Goal: Task Accomplishment & Management: Use online tool/utility

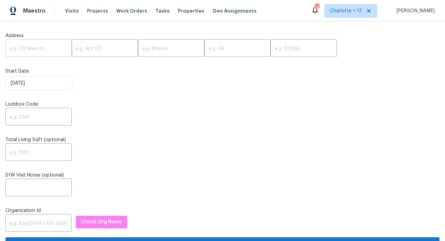
click at [38, 54] on input "text" at bounding box center [38, 49] width 66 height 16
paste input "[STREET_ADDRESS][PERSON_NAME]"
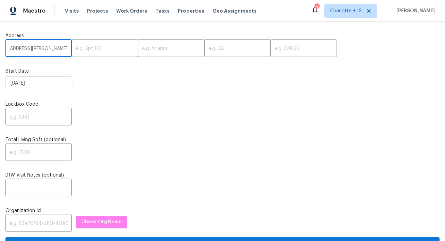
click at [51, 49] on input "[STREET_ADDRESS][PERSON_NAME]" at bounding box center [38, 49] width 66 height 16
type input "[STREET_ADDRESS]"
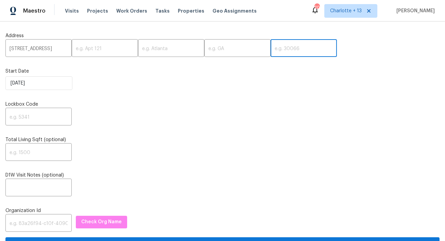
click at [271, 47] on input "text" at bounding box center [304, 49] width 66 height 16
paste input "30017"
type input "30017"
click at [60, 50] on input "1621 Annapolis Way, Grayson, GA" at bounding box center [38, 49] width 66 height 16
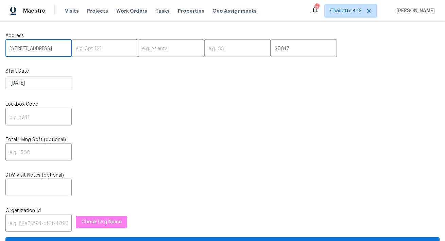
click at [60, 50] on input "1621 Annapolis Way, Grayson, GA" at bounding box center [38, 49] width 66 height 16
type input "1621 Annapolis Way,, GA"
click at [141, 49] on input "text" at bounding box center [171, 49] width 66 height 16
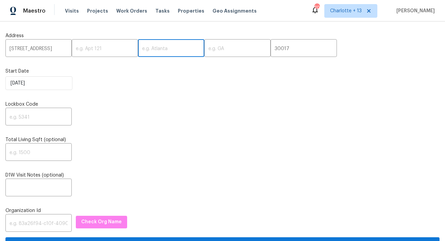
paste input "Grayson"
type input "Grayson"
click at [59, 50] on input "1621 Annapolis Way,, GA" at bounding box center [38, 49] width 66 height 16
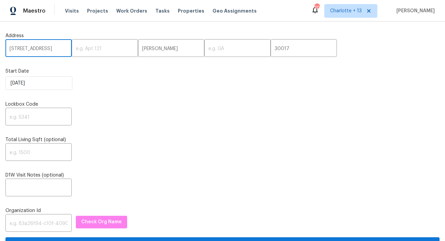
click at [59, 50] on input "1621 Annapolis Way,, GA" at bounding box center [38, 49] width 66 height 16
type input "1621 Annapolis Way,,"
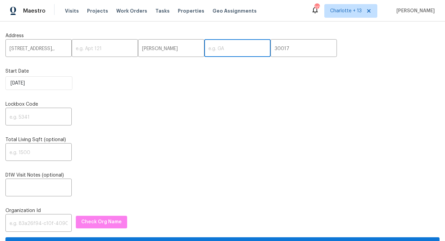
click at [204, 51] on input "text" at bounding box center [237, 49] width 66 height 16
paste input "GA"
type input "GA"
click at [62, 50] on input "1621 Annapolis Way,," at bounding box center [38, 49] width 66 height 16
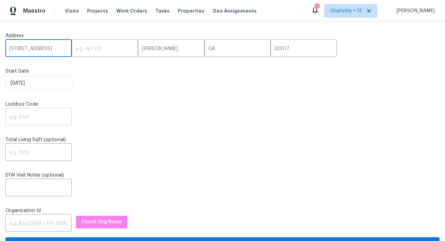
type input "1621 Annapolis Way"
click at [43, 118] on input "text" at bounding box center [38, 117] width 66 height 16
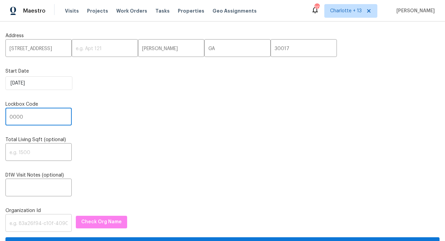
type input "0000"
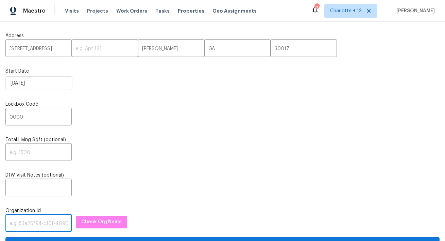
click at [20, 230] on input "text" at bounding box center [38, 223] width 66 height 16
click at [28, 221] on input "text" at bounding box center [38, 223] width 66 height 16
paste input "1349d153-b359-4f9b-b4dd-758ff939cc37"
type input "1349d153-b359-4f9b-b4dd-758ff939cc37"
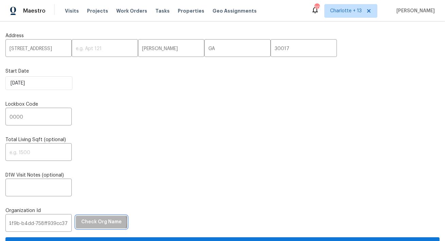
scroll to position [0, 0]
click at [88, 222] on span "Check Org Name" at bounding box center [101, 221] width 40 height 9
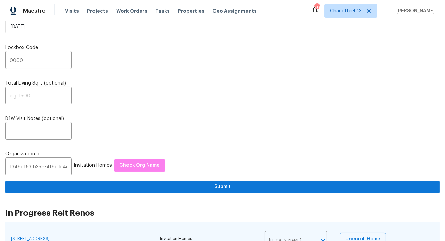
scroll to position [106, 0]
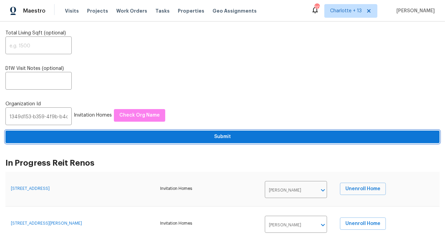
click at [208, 143] on button "Submit" at bounding box center [222, 136] width 434 height 13
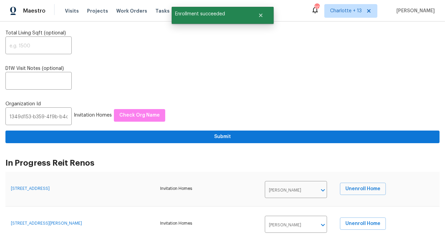
scroll to position [0, 0]
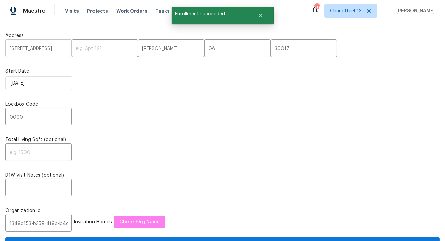
click at [32, 48] on input "1621 Annapolis Way" at bounding box center [38, 49] width 66 height 16
click at [69, 11] on span "Visits" at bounding box center [72, 10] width 14 height 7
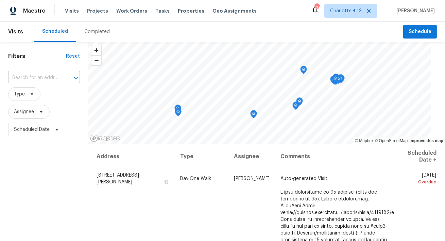
click at [27, 76] on input "text" at bounding box center [34, 77] width 53 height 11
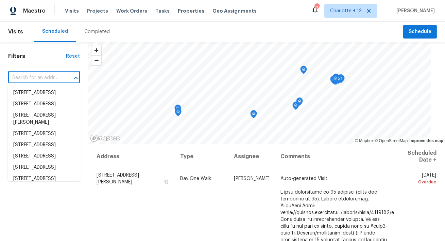
paste input "1621 Annapolis Way"
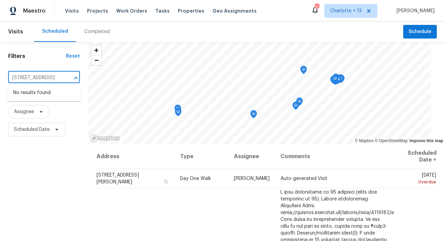
type input "1621 Annapolis Way"
click at [177, 36] on div "Scheduled Completed" at bounding box center [218, 31] width 369 height 20
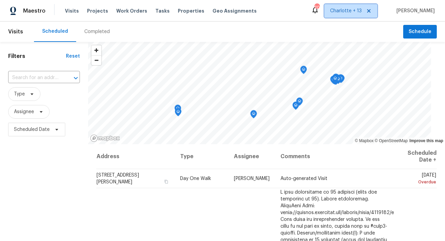
click at [371, 11] on icon at bounding box center [368, 10] width 3 height 3
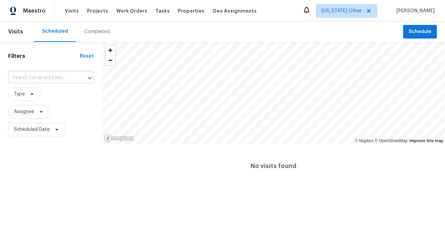
click at [28, 82] on input "text" at bounding box center [41, 77] width 67 height 11
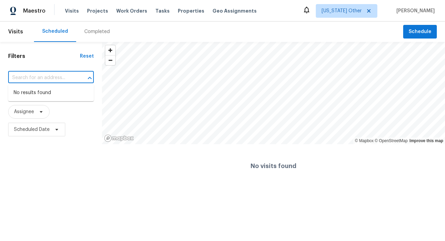
paste input "1621 Annapolis Way"
type input "1621 Annapolis Way"
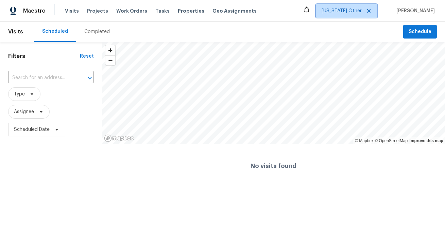
click at [362, 17] on span "Alabama Other" at bounding box center [347, 11] width 62 height 14
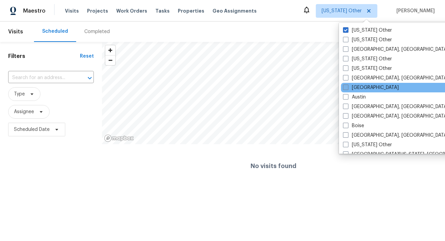
click at [357, 87] on label "Atlanta" at bounding box center [371, 87] width 56 height 7
click at [348, 87] on input "Atlanta" at bounding box center [345, 86] width 4 height 4
checkbox input "true"
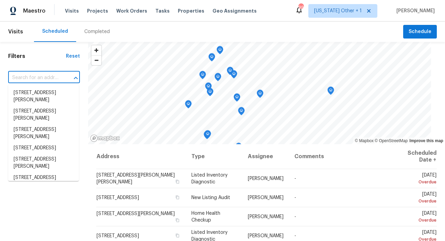
click at [20, 74] on input "text" at bounding box center [34, 77] width 53 height 11
paste input "1621 Annapolis Way"
type input "1621 Annapolis Way"
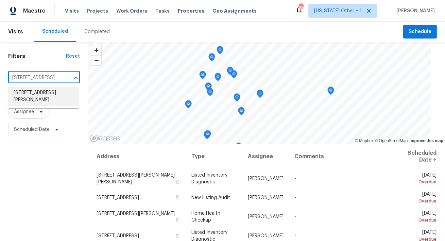
click at [32, 99] on li "1621 Annapolis Way, Grayson, GA 30017" at bounding box center [43, 96] width 71 height 18
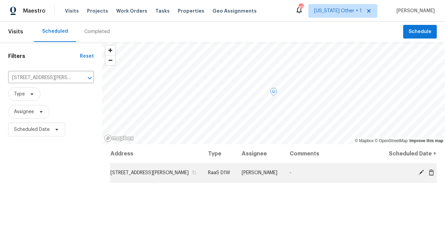
click at [433, 175] on icon at bounding box center [432, 172] width 6 height 6
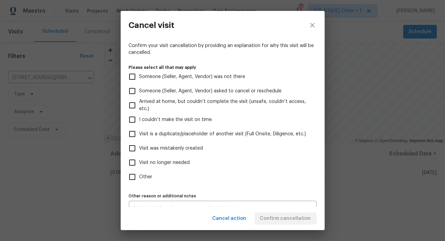
click at [179, 146] on span "Visit was mistakenly created" at bounding box center [171, 148] width 64 height 7
click at [139, 146] on input "Visit was mistakenly created" at bounding box center [132, 148] width 14 height 14
checkbox input "true"
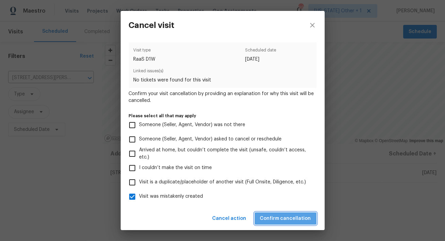
click at [297, 220] on span "Confirm cancellation" at bounding box center [285, 218] width 51 height 9
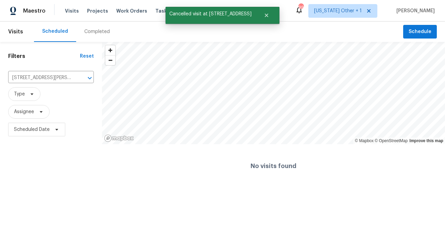
click at [94, 5] on div "Visits Projects Work Orders Tasks Properties Geo Assignments" at bounding box center [165, 11] width 200 height 14
click at [92, 10] on span "Projects" at bounding box center [97, 10] width 21 height 7
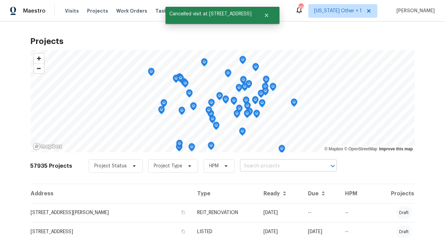
click at [252, 167] on input "text" at bounding box center [279, 166] width 78 height 11
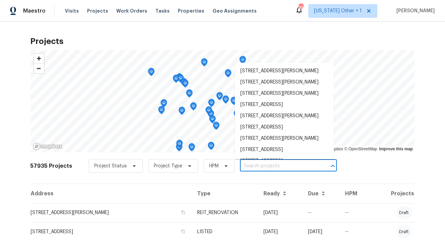
paste input "1621 Annapolis Way"
type input "1621 Annapolis Way"
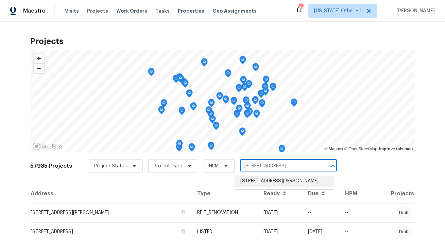
click at [255, 178] on li "1621 Annapolis Way, Grayson, GA 30017" at bounding box center [284, 180] width 99 height 11
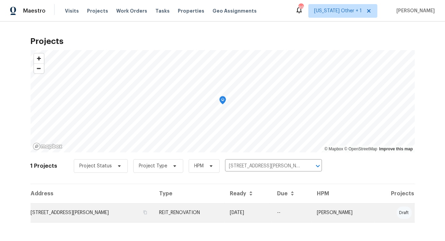
click at [87, 209] on td "1621 Annapolis Way, Grayson, GA 30017" at bounding box center [92, 212] width 123 height 19
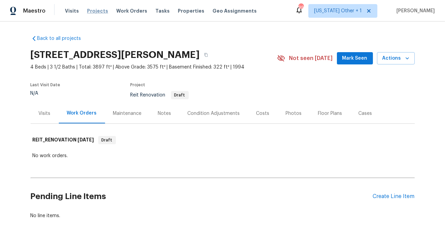
click at [98, 13] on span "Projects" at bounding box center [97, 10] width 21 height 7
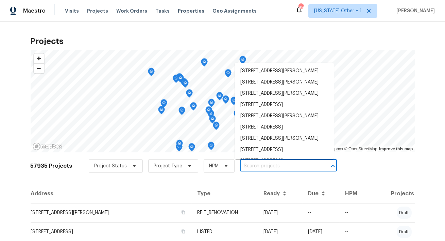
click at [247, 165] on input "text" at bounding box center [279, 166] width 78 height 11
paste input "5206 Graystone Ln, Houston, TX 77069"
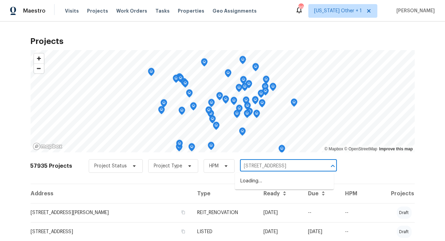
scroll to position [0, 11]
type input "5206 Graystone Ln, Houston, TX 77069"
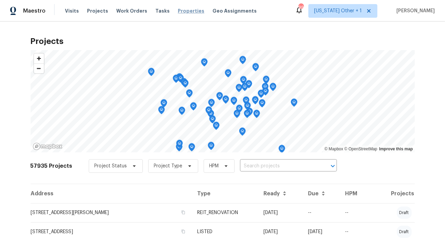
scroll to position [0, 0]
click at [179, 13] on span "Properties" at bounding box center [191, 10] width 27 height 7
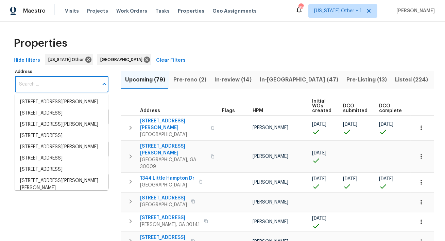
click at [70, 85] on input "Address" at bounding box center [56, 84] width 83 height 16
paste input "5206 Graystone Ln, Houston, TX 77069"
type input "5206 Graystone Ln, Houston, TX 77069"
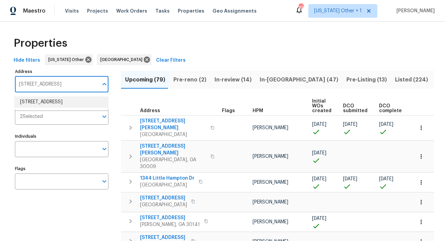
click at [69, 100] on li "5206 Graystone Ln Houston TX 77069" at bounding box center [62, 101] width 94 height 11
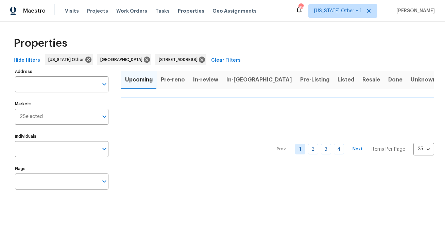
type input "5206 Graystone Ln Houston TX 77069"
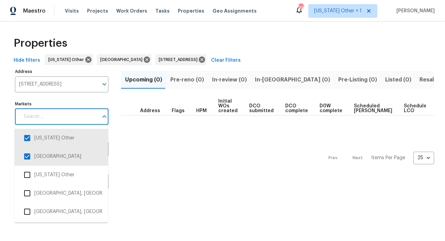
click at [69, 118] on input "Markets" at bounding box center [59, 117] width 79 height 16
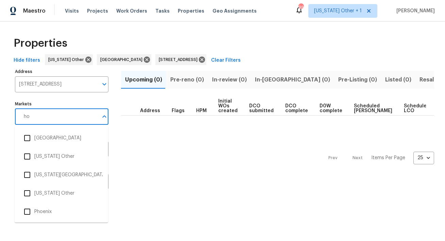
type input "hou"
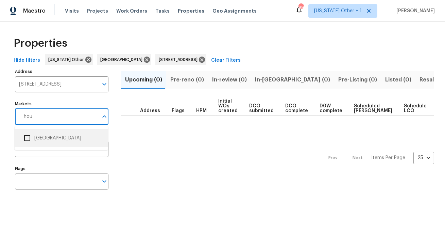
click at [30, 139] on input "checkbox" at bounding box center [27, 138] width 14 height 14
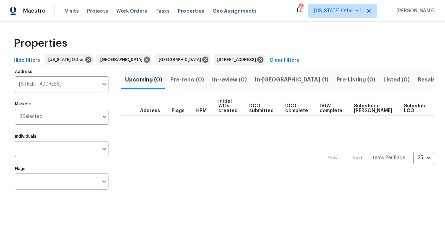
click at [263, 81] on span "In-reno (1)" at bounding box center [291, 80] width 73 height 10
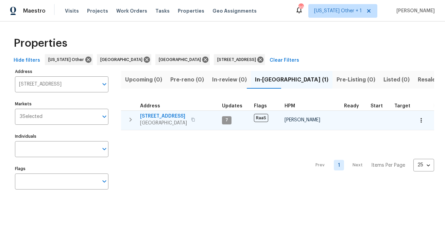
click at [176, 116] on span "5206 Graystone Ln" at bounding box center [163, 116] width 47 height 7
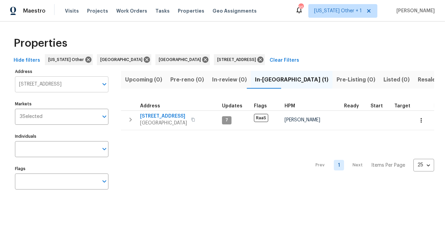
click at [76, 87] on input "5206 Graystone Ln Houston TX 77069" at bounding box center [56, 84] width 83 height 16
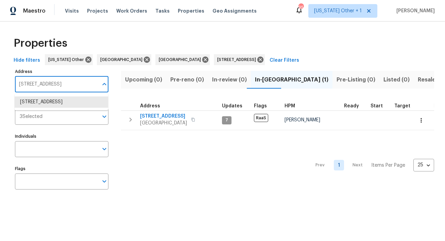
paste input "11335 Pickford St, Spring Hill, FL 3460"
type input "11335 Pickford St, Spring Hill, FL 34609"
click at [66, 106] on li "11335 Pickford St Spring Hill FL 34609" at bounding box center [62, 101] width 94 height 11
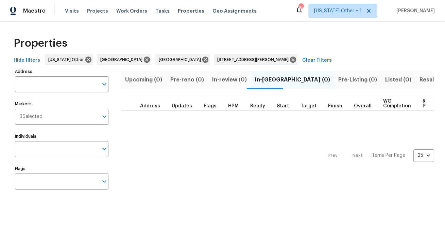
type input "11335 Pickford St Spring Hill FL 34609"
click at [67, 113] on input "Markets" at bounding box center [71, 117] width 56 height 16
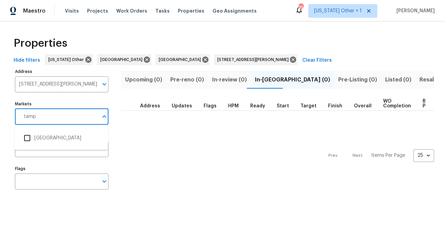
type input "tampa"
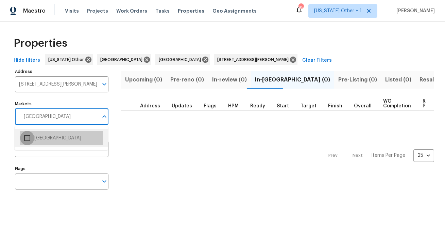
click at [32, 139] on input "checkbox" at bounding box center [27, 138] width 14 height 14
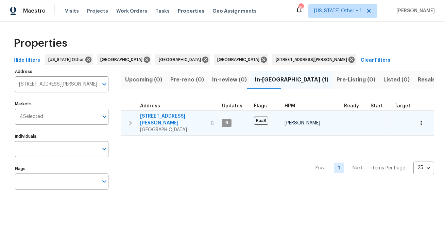
click at [162, 116] on span "11335 Pickford St" at bounding box center [173, 120] width 66 height 14
click at [211, 121] on icon "button" at bounding box center [213, 123] width 4 height 4
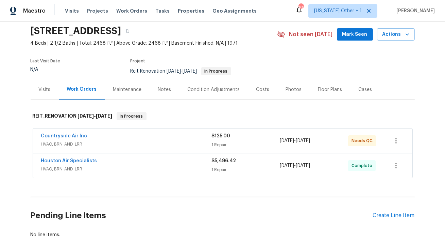
scroll to position [24, 0]
click at [70, 161] on link "Houston Air Specialists" at bounding box center [69, 160] width 56 height 5
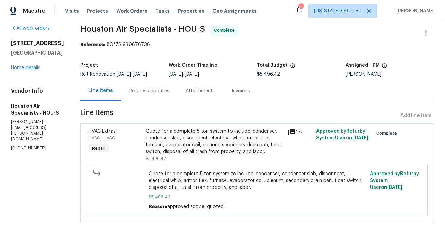
scroll to position [9, 0]
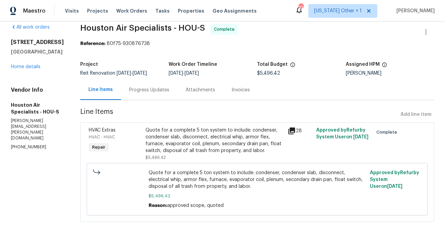
click at [239, 92] on div "Invoices" at bounding box center [241, 89] width 18 height 7
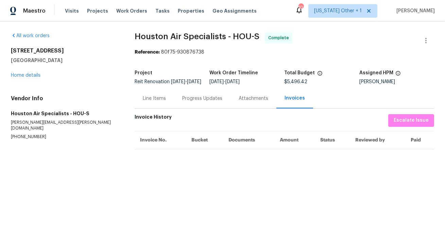
click at [249, 102] on div "Attachments" at bounding box center [254, 98] width 30 height 7
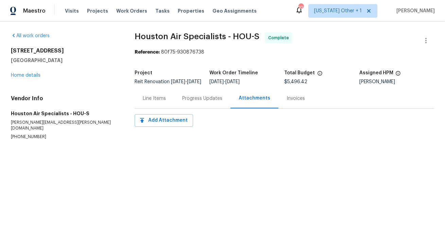
click at [210, 102] on div "Progress Updates" at bounding box center [202, 98] width 40 height 7
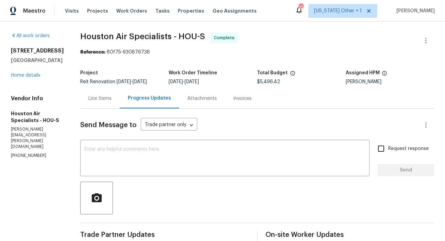
click at [239, 99] on div "Invoices" at bounding box center [242, 98] width 18 height 7
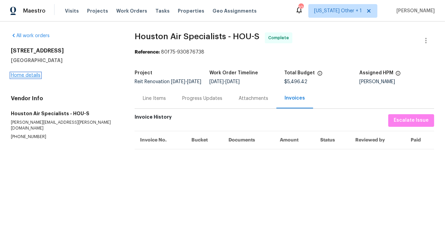
click at [23, 77] on link "Home details" at bounding box center [26, 75] width 30 height 5
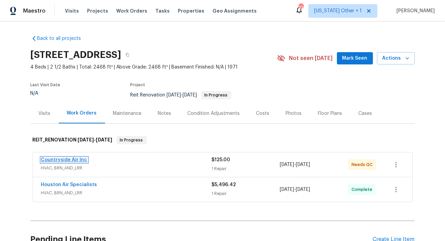
click at [72, 160] on link "Countryside Air Inc" at bounding box center [64, 159] width 46 height 5
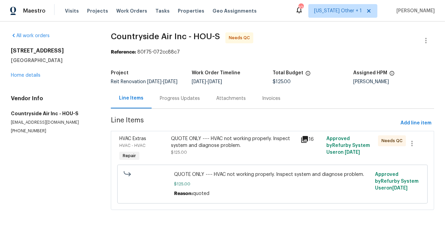
click at [175, 102] on div "Progress Updates" at bounding box center [180, 98] width 40 height 7
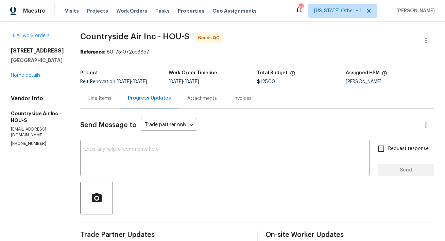
drag, startPoint x: 64, startPoint y: 50, endPoint x: 6, endPoint y: 49, distance: 58.5
copy h2 "5206 Graystone Ln"
click at [34, 75] on link "Home details" at bounding box center [26, 75] width 30 height 5
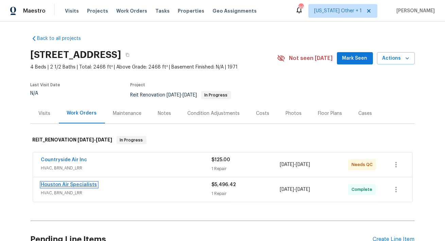
click at [81, 184] on link "Houston Air Specialists" at bounding box center [69, 184] width 56 height 5
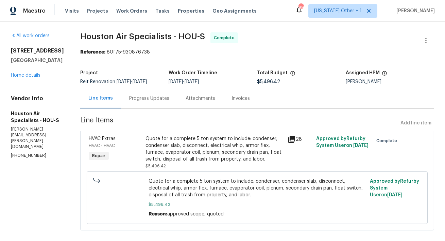
click at [242, 98] on div "Invoices" at bounding box center [241, 98] width 18 height 7
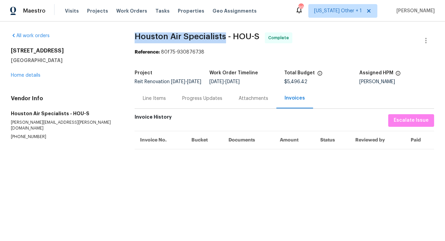
drag, startPoint x: 131, startPoint y: 35, endPoint x: 225, endPoint y: 35, distance: 93.2
click at [225, 35] on div "All work orders 5206 Graystone Ln Houston, TX 77069 Home details Vendor Info Ho…" at bounding box center [222, 93] width 445 height 145
copy span "Houston Air Specialists"
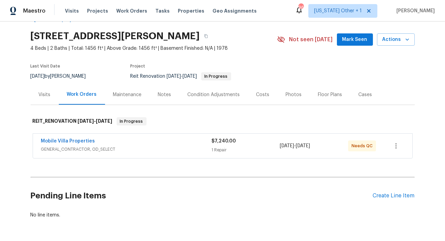
scroll to position [25, 0]
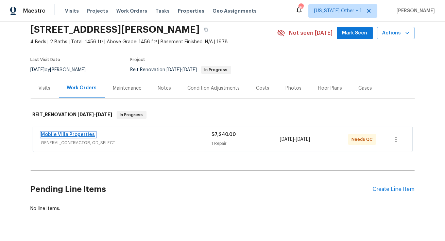
click at [70, 135] on link "Mobile Villa Properties" at bounding box center [68, 134] width 54 height 5
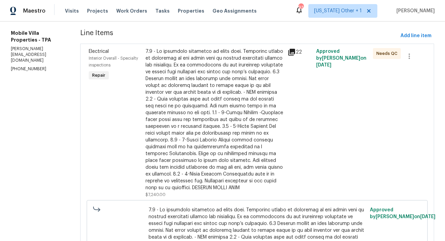
scroll to position [96, 0]
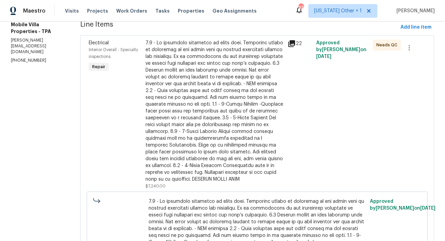
click at [169, 101] on div at bounding box center [215, 110] width 138 height 143
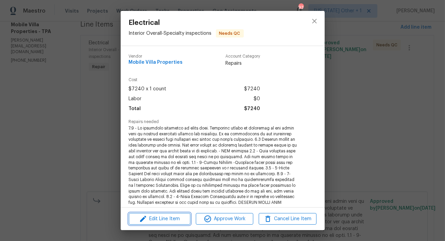
click at [170, 221] on span "Edit Line Item" at bounding box center [159, 218] width 57 height 9
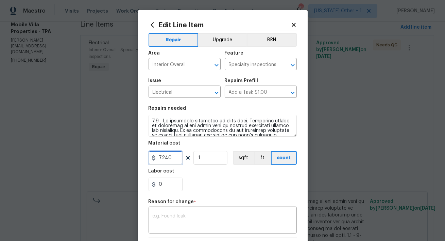
click at [174, 157] on input "7240" at bounding box center [166, 158] width 34 height 14
click at [161, 159] on input "7240" at bounding box center [166, 158] width 34 height 14
click at [164, 157] on input "5240" at bounding box center [166, 158] width 34 height 14
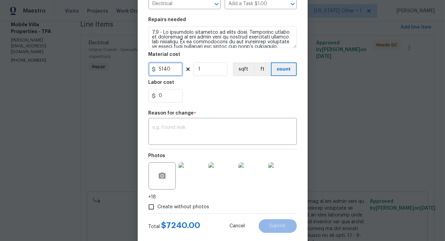
scroll to position [101, 0]
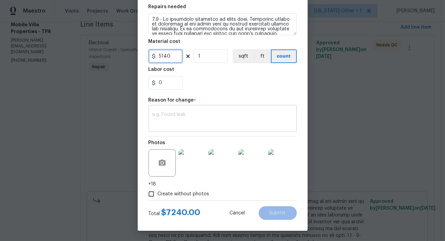
type input "5140"
click at [166, 121] on textarea at bounding box center [223, 119] width 140 height 14
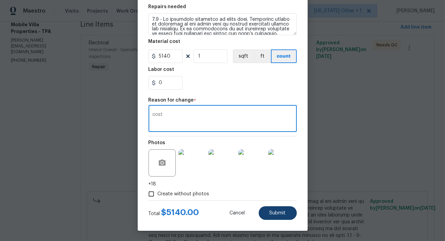
type textarea "cost"
click at [282, 217] on button "Submit" at bounding box center [278, 213] width 38 height 14
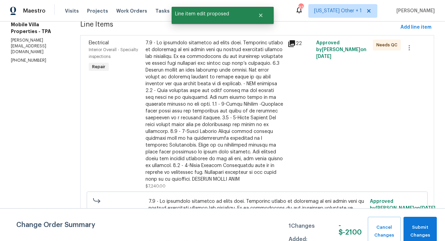
scroll to position [0, 0]
click at [429, 232] on span "Submit Changes" at bounding box center [420, 231] width 27 height 16
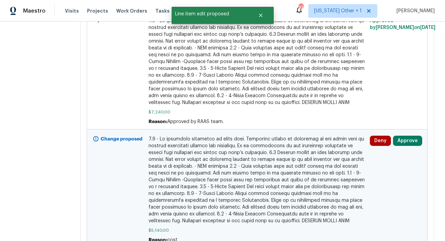
scroll to position [284, 0]
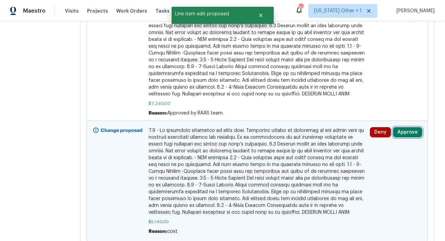
click at [412, 127] on button "Approve" at bounding box center [407, 132] width 29 height 10
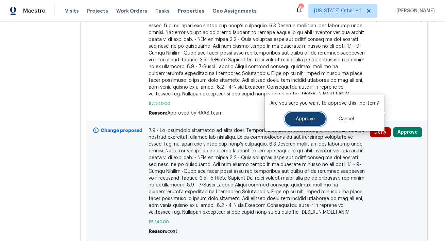
click at [308, 120] on span "Approve" at bounding box center [305, 118] width 19 height 5
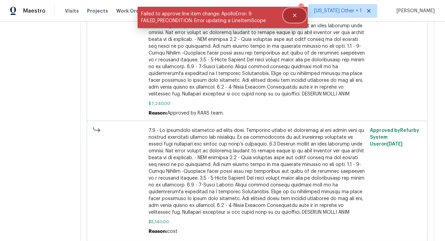
click at [295, 15] on icon "Close" at bounding box center [294, 15] width 3 height 3
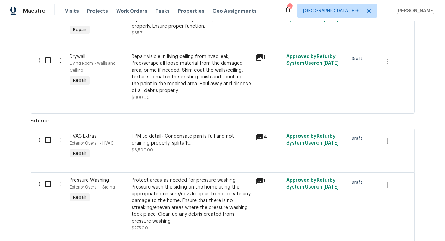
scroll to position [1182, 0]
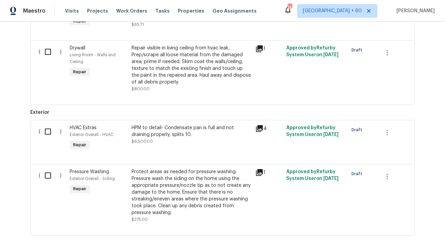
click at [45, 124] on input "checkbox" at bounding box center [50, 131] width 19 height 14
checkbox input "true"
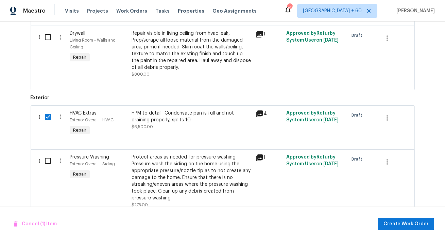
scroll to position [1205, 0]
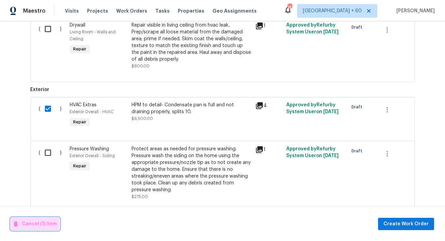
click at [35, 223] on span "Cancel (1) Item" at bounding box center [35, 223] width 43 height 9
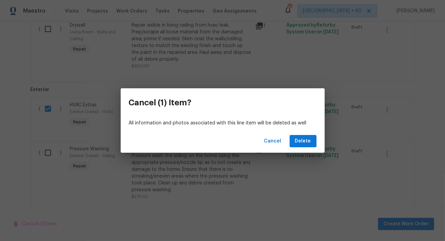
click at [315, 134] on div "Cancel Delete" at bounding box center [223, 140] width 204 height 23
click at [308, 141] on span "Delete" at bounding box center [303, 141] width 16 height 9
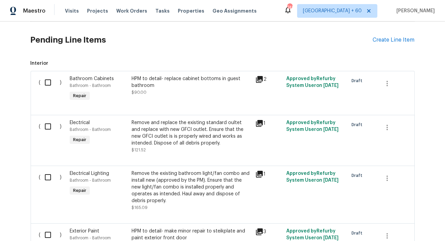
scroll to position [0, 0]
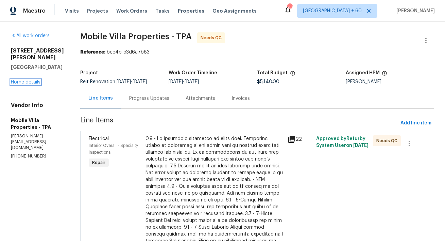
click at [18, 84] on link "Home details" at bounding box center [26, 82] width 30 height 5
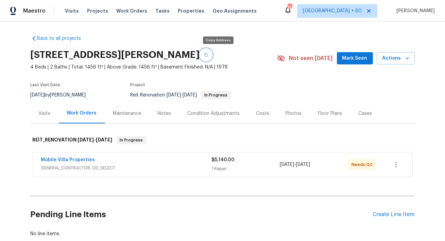
click at [208, 56] on icon "button" at bounding box center [205, 55] width 3 height 4
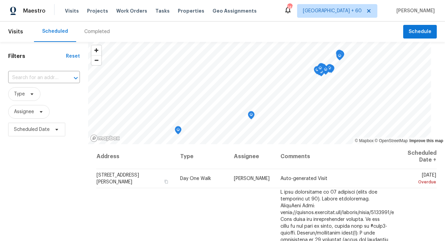
click at [155, 14] on div "Tasks" at bounding box center [162, 10] width 14 height 7
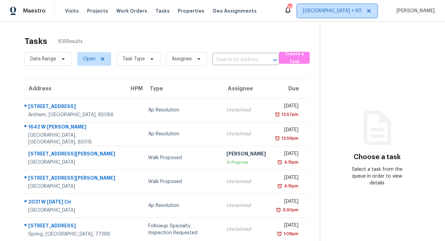
click at [372, 12] on icon at bounding box center [368, 10] width 5 height 5
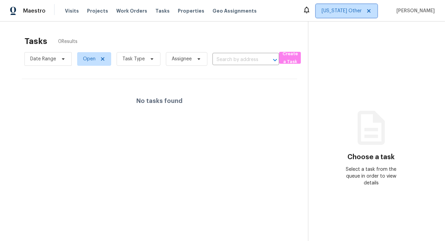
click at [351, 13] on span "Alabama Other" at bounding box center [342, 10] width 40 height 7
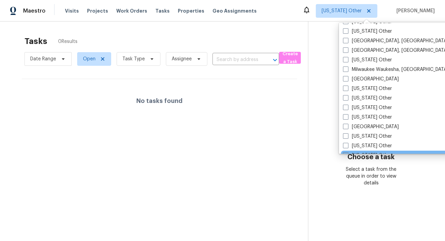
scroll to position [529, 0]
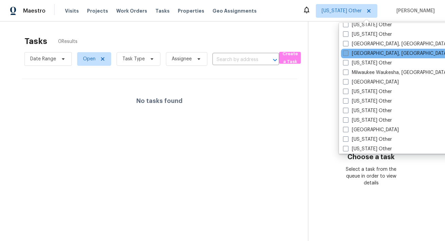
click at [367, 52] on label "Miami, FL" at bounding box center [395, 53] width 105 height 7
click at [348, 52] on input "Miami, FL" at bounding box center [345, 52] width 4 height 4
checkbox input "true"
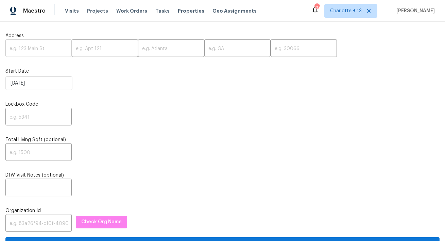
click at [37, 44] on input "text" at bounding box center [38, 49] width 66 height 16
paste input "[STREET_ADDRESS]"
click at [53, 49] on input "[STREET_ADDRESS]" at bounding box center [38, 49] width 66 height 16
click at [53, 49] on input "3341 NW 7th St, Lauderhill, FL 33311" at bounding box center [38, 49] width 66 height 16
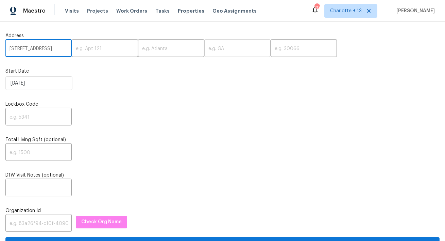
scroll to position [0, 14]
type input "3341 NW 7th St, Lauderhill, FL"
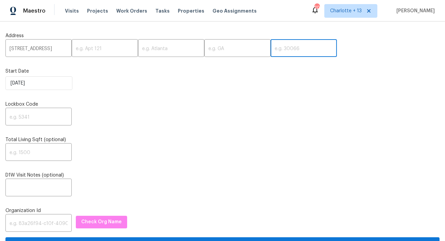
scroll to position [0, 0]
click at [271, 46] on input "text" at bounding box center [304, 49] width 66 height 16
paste input "33311"
type input "33311"
click at [50, 51] on input "3341 NW 7th St, Lauderhill, FL" at bounding box center [38, 49] width 66 height 16
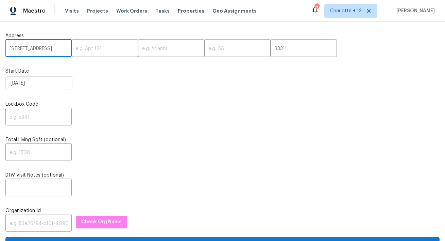
click at [50, 51] on input "3341 NW 7th St, Lauderhill, FL" at bounding box center [38, 49] width 66 height 16
type input "3341 NW 7th St,, FL"
click at [138, 47] on input "text" at bounding box center [171, 49] width 66 height 16
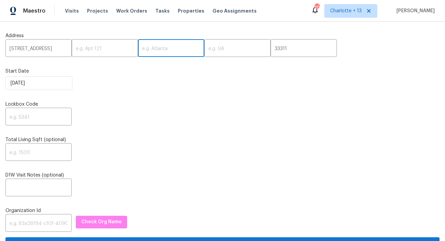
paste input "Lauderhill"
type input "Lauderhill"
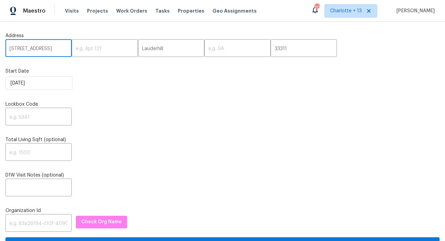
click at [51, 50] on input "3341 NW 7th St,, FL" at bounding box center [38, 49] width 66 height 16
type input "3341 NW 7th St,,"
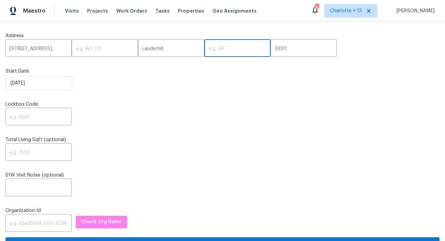
click at [204, 44] on input "text" at bounding box center [237, 49] width 66 height 16
paste input "FL"
type input "FL"
click at [59, 51] on input "3341 NW 7th St,," at bounding box center [38, 49] width 66 height 16
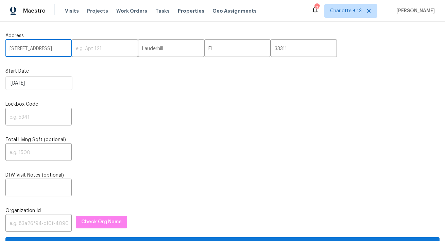
type input "3341 NW 7th St"
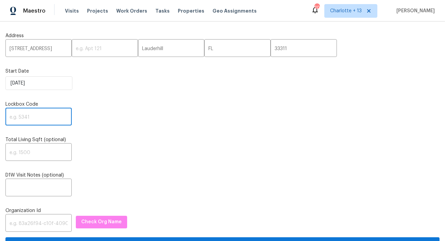
click at [35, 117] on input "text" at bounding box center [38, 117] width 66 height 16
paste input "2479"
type input "2479"
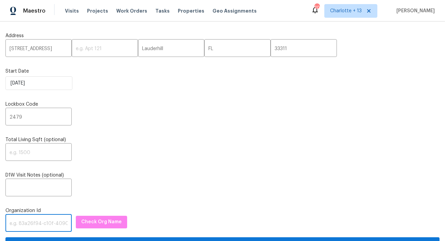
click at [28, 224] on input "text" at bounding box center [38, 223] width 66 height 16
paste input "1349d153-b359-4f9b-b4dd-758ff939cc37"
type input "1349d153-b359-4f9b-b4dd-758ff939cc37"
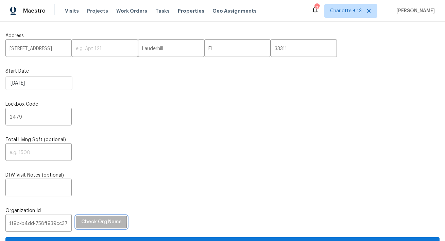
scroll to position [0, 0]
click at [81, 220] on span "Check Org Name" at bounding box center [101, 221] width 40 height 9
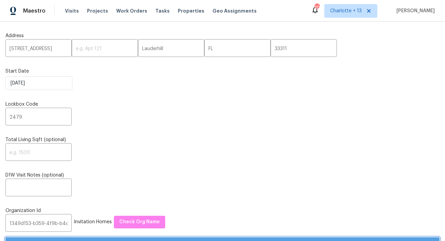
click at [68, 240] on span "Submit" at bounding box center [223, 243] width 424 height 9
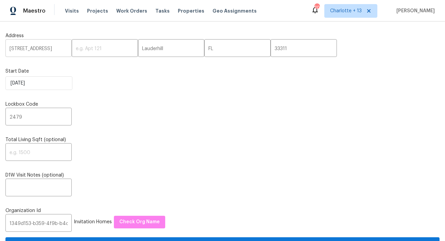
click at [35, 47] on input "3341 NW 7th St" at bounding box center [38, 49] width 66 height 16
paste input "620 E 8th St, Hialeah, FL 33010"
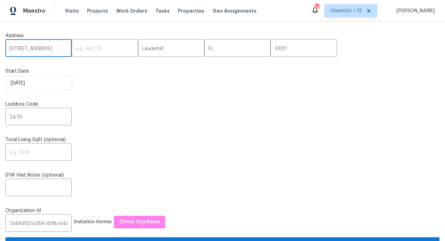
click at [53, 48] on input "620 E 8th St, Hialeah, FL 33010" at bounding box center [38, 49] width 66 height 16
type input "620 E 8th St, Hialeah, FL"
click at [271, 47] on input "33311" at bounding box center [304, 49] width 66 height 16
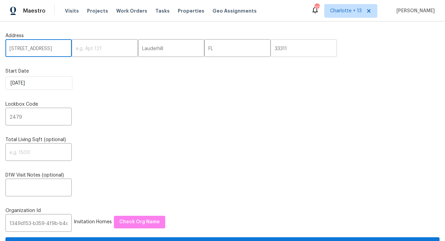
scroll to position [0, 0]
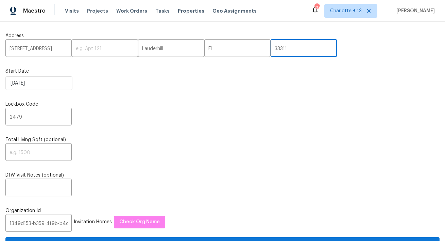
click at [271, 47] on input "33311" at bounding box center [304, 49] width 66 height 16
paste input "010"
type input "33010"
click at [46, 49] on input "620 E 8th St, Hialeah, FL" at bounding box center [38, 49] width 66 height 16
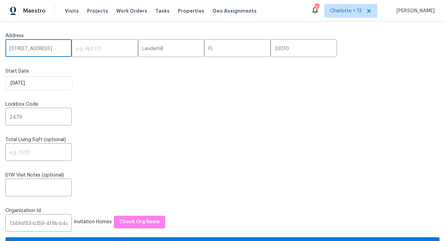
click at [46, 49] on input "620 E 8th St, Hialeah, FL" at bounding box center [38, 49] width 66 height 16
type input "620 E 8th St,, FL"
click at [138, 47] on input "Lauderhill" at bounding box center [171, 49] width 66 height 16
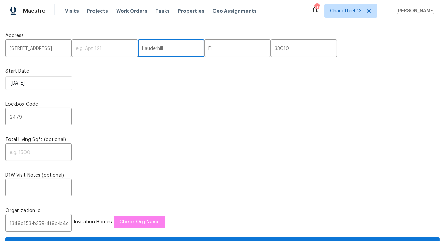
click at [138, 47] on input "Lauderhill" at bounding box center [171, 49] width 66 height 16
paste input "Hialeah"
type input "Hialeah"
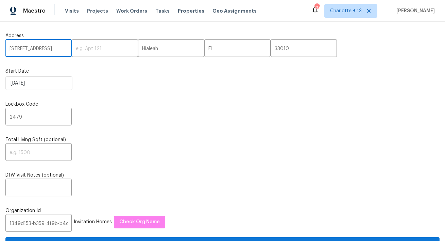
click at [47, 53] on input "620 E 8th St,, FL" at bounding box center [38, 49] width 66 height 16
type input "620 E 8th St"
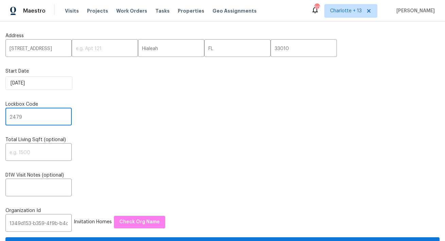
click at [21, 123] on input "2479" at bounding box center [38, 117] width 66 height 16
paste input "6944"
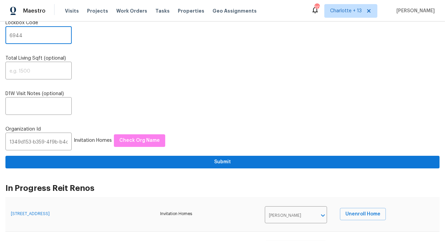
scroll to position [88, 0]
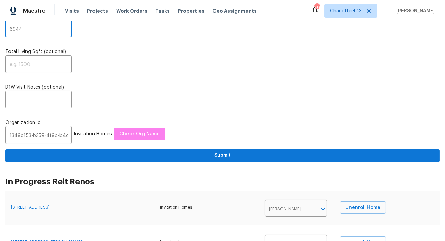
type input "6944"
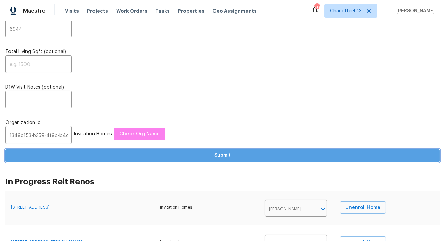
click at [162, 156] on span "Submit" at bounding box center [223, 155] width 424 height 9
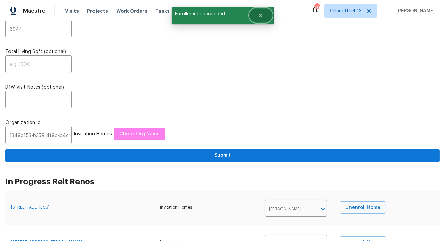
click at [260, 15] on icon "Close" at bounding box center [260, 15] width 5 height 5
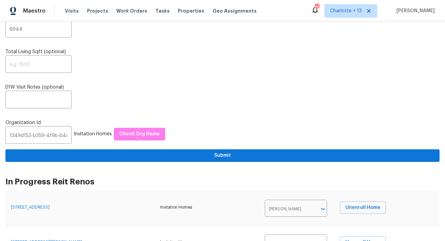
scroll to position [0, 0]
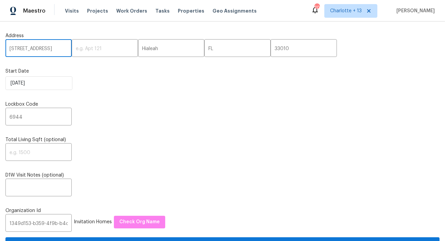
click at [27, 48] on input "620 E 8th St" at bounding box center [38, 49] width 66 height 16
click at [43, 50] on input "620 E 8th St" at bounding box center [38, 49] width 66 height 16
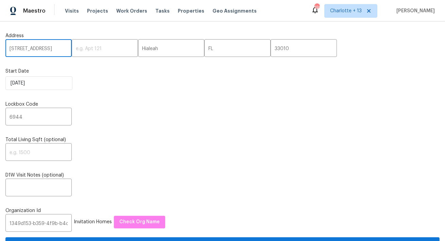
click at [43, 50] on input "620 E 8th St" at bounding box center [38, 49] width 66 height 16
click at [37, 48] on input "620 E 8th St" at bounding box center [38, 49] width 66 height 16
click at [44, 48] on input "620 E 8th St" at bounding box center [38, 49] width 66 height 16
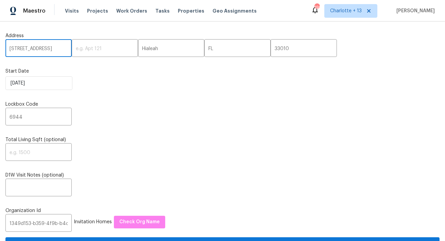
click at [44, 48] on input "620 E 8th St" at bounding box center [38, 49] width 66 height 16
paste input "[STREET_ADDRESS]"
click at [51, 49] on input "[STREET_ADDRESS]" at bounding box center [38, 49] width 66 height 16
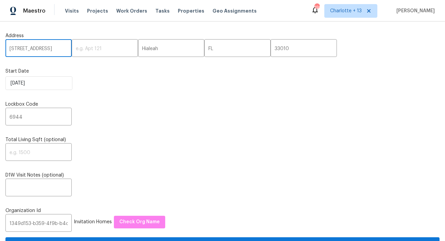
click at [51, 49] on input "[STREET_ADDRESS]" at bounding box center [38, 49] width 66 height 16
type input "9820 Fairway Cove Ln, Plantation, FL"
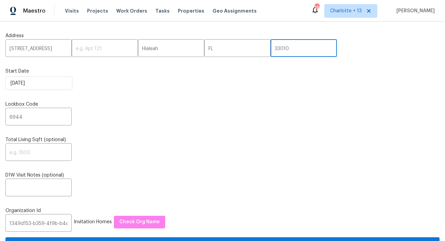
scroll to position [0, 0]
click at [271, 51] on input "33010" at bounding box center [304, 49] width 66 height 16
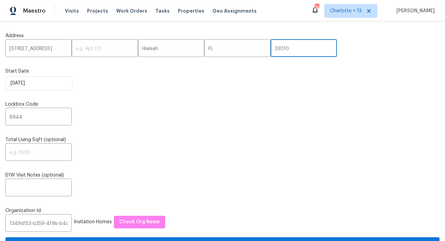
paste input "324"
type input "33324"
click at [57, 49] on input "9820 Fairway Cove Ln, Plantation, FL" at bounding box center [38, 49] width 66 height 16
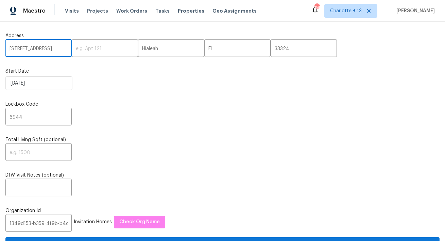
scroll to position [0, 30]
click at [47, 48] on input "9820 Fairway Cove Ln, Plantation, FL" at bounding box center [38, 49] width 66 height 16
type input "9820 Fairway Cove Ln,, FL"
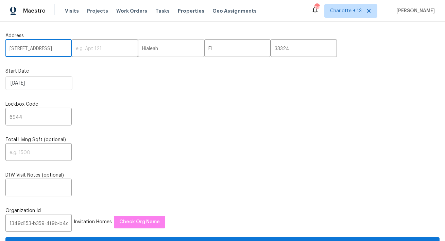
click at [138, 50] on input "Hialeah" at bounding box center [171, 49] width 66 height 16
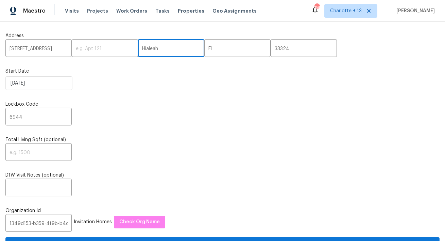
click at [138, 50] on input "Hialeah" at bounding box center [171, 49] width 66 height 16
paste input "Plantation"
type input "Plantation"
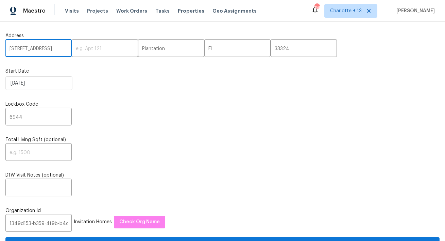
click at [64, 50] on input "9820 Fairway Cove Ln,, FL" at bounding box center [38, 49] width 66 height 16
click at [62, 50] on input "9820 Fairway Cove Ln,, FL" at bounding box center [38, 49] width 66 height 16
click at [61, 50] on input "9820 Fairway Cove Ln,, FL" at bounding box center [38, 49] width 66 height 16
click at [52, 48] on input "9820 Fairway Cove Ln FL" at bounding box center [38, 49] width 66 height 16
click at [26, 48] on input "9820 Fairway Cove Ln FL" at bounding box center [38, 49] width 66 height 16
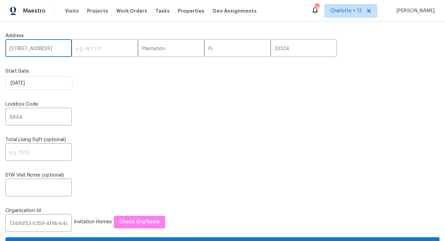
scroll to position [0, 4]
click at [61, 49] on input "9820 Fairway Cove Ln FL" at bounding box center [38, 49] width 66 height 16
type input "9820 Fairway Cove Ln"
click at [21, 115] on input "6944" at bounding box center [38, 117] width 66 height 16
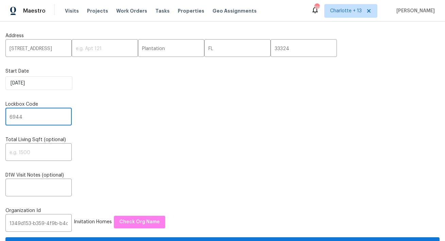
click at [21, 115] on input "6944" at bounding box center [38, 117] width 66 height 16
paste input "8899"
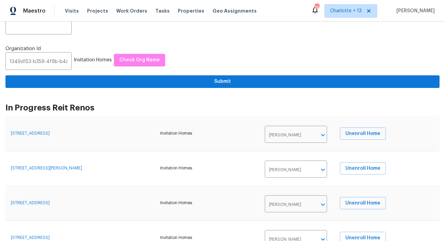
type input "8899"
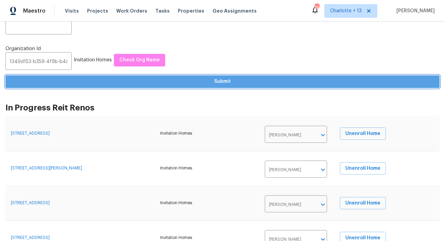
click at [224, 84] on span "Submit" at bounding box center [223, 81] width 424 height 9
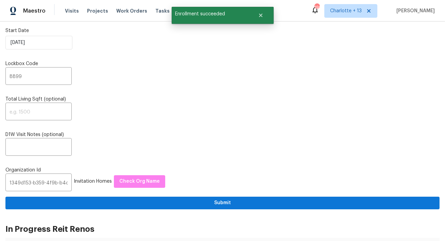
scroll to position [0, 0]
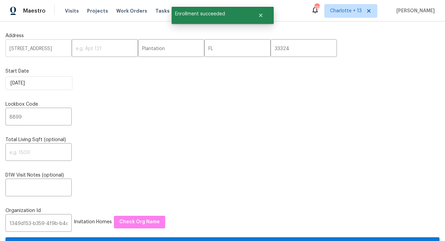
click at [27, 49] on input "9820 Fairway Cove Ln" at bounding box center [38, 49] width 66 height 16
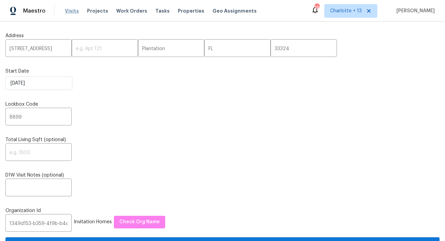
click at [72, 12] on span "Visits" at bounding box center [72, 10] width 14 height 7
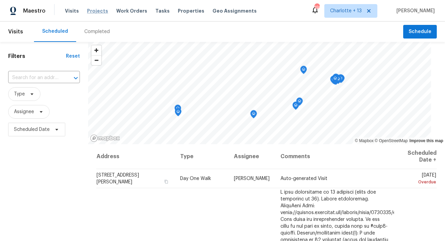
click at [99, 12] on span "Projects" at bounding box center [97, 10] width 21 height 7
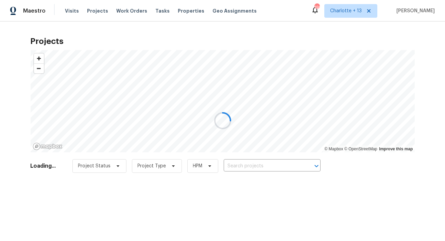
click at [237, 165] on div at bounding box center [222, 120] width 445 height 241
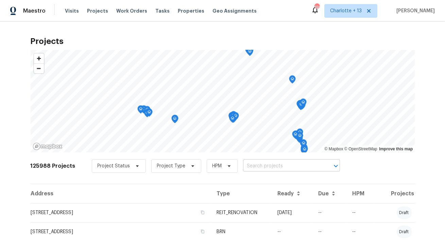
click at [245, 165] on input "text" at bounding box center [282, 166] width 78 height 11
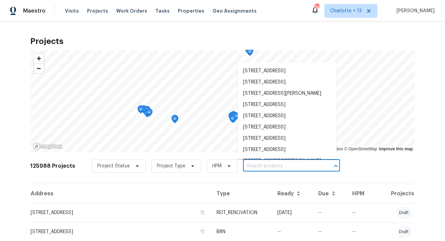
paste input "9820 Fairway Cove Ln"
type input "9820 Fairway Cove Ln"
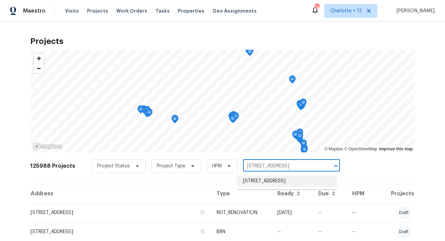
click at [256, 183] on li "[STREET_ADDRESS]" at bounding box center [287, 180] width 99 height 11
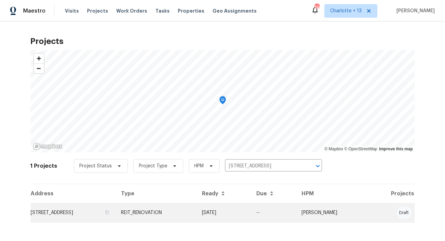
click at [84, 213] on td "[STREET_ADDRESS]" at bounding box center [73, 212] width 85 height 19
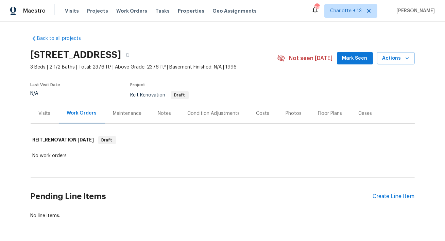
click at [44, 113] on div "Visits" at bounding box center [45, 113] width 12 height 7
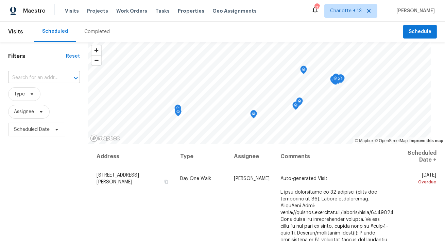
click at [32, 80] on input "text" at bounding box center [34, 77] width 53 height 11
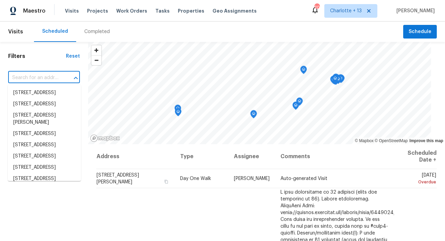
paste input "1349d153-b359-4f9b-b4dd-758ff939cc37"
type input "1349d153-b359-4f9b-b4dd-758ff939cc37"
click at [89, 12] on span "Projects" at bounding box center [97, 10] width 21 height 7
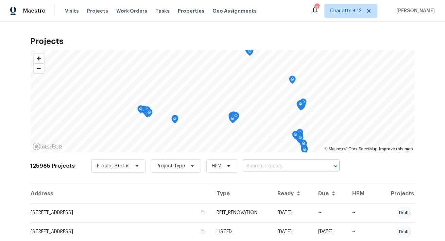
click at [254, 167] on input "text" at bounding box center [282, 166] width 78 height 11
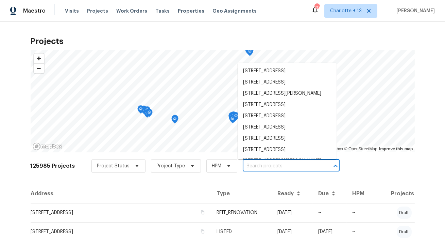
paste input "[STREET_ADDRESS]"
type input "[STREET_ADDRESS]"
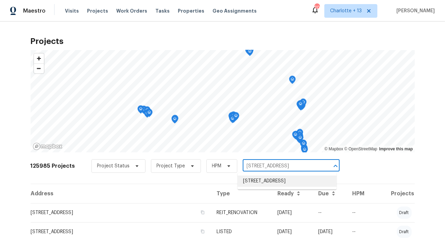
click at [253, 179] on li "[STREET_ADDRESS]" at bounding box center [287, 180] width 99 height 11
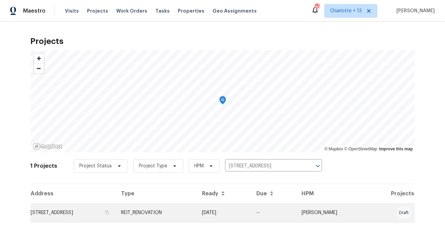
click at [75, 207] on td "[STREET_ADDRESS]" at bounding box center [73, 212] width 85 height 19
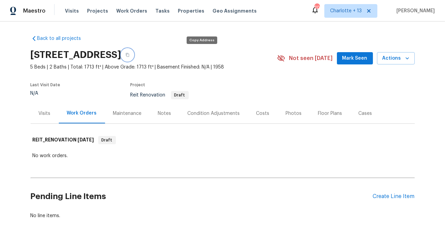
click at [130, 54] on icon "button" at bounding box center [128, 55] width 4 height 4
click at [134, 55] on button "button" at bounding box center [127, 55] width 12 height 12
click at [87, 10] on span "Projects" at bounding box center [97, 10] width 21 height 7
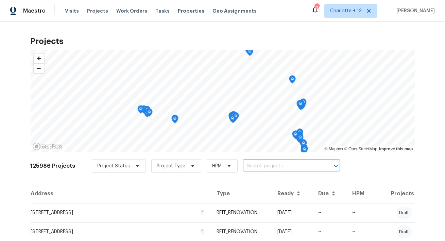
click at [258, 168] on input "text" at bounding box center [282, 166] width 78 height 11
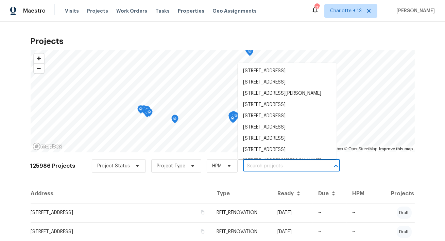
paste input "[STREET_ADDRESS]"
type input "[STREET_ADDRESS]"
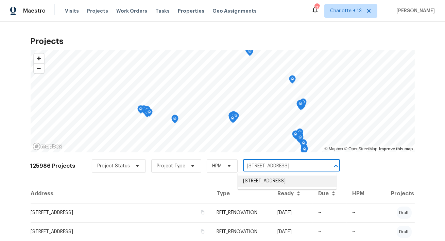
click at [252, 184] on li "[STREET_ADDRESS]" at bounding box center [287, 180] width 99 height 11
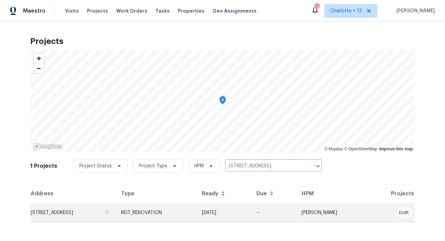
click at [90, 215] on td "[STREET_ADDRESS]" at bounding box center [73, 212] width 85 height 19
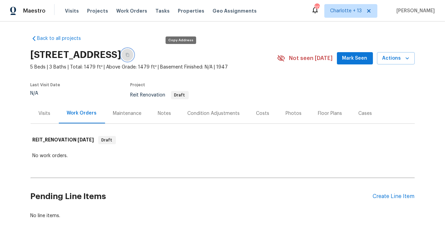
click at [129, 55] on icon "button" at bounding box center [127, 55] width 3 height 4
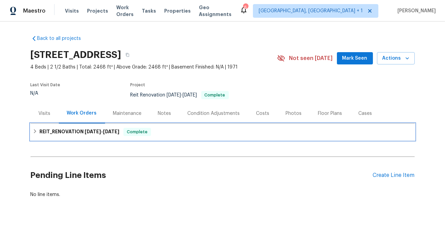
click at [110, 132] on span "[DATE]" at bounding box center [111, 131] width 16 height 5
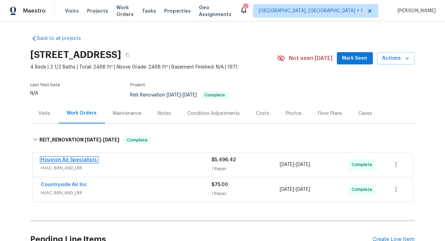
click at [90, 160] on link "Houston Air Specialists" at bounding box center [69, 159] width 56 height 5
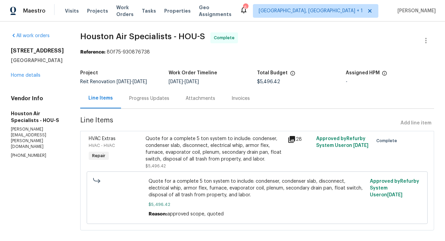
click at [236, 99] on div "Invoices" at bounding box center [241, 98] width 18 height 7
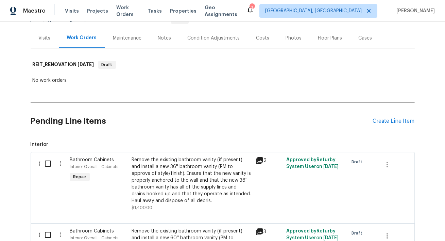
scroll to position [124, 0]
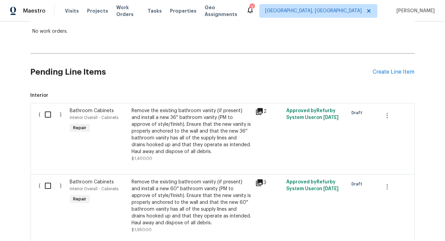
click at [44, 114] on input "checkbox" at bounding box center [50, 114] width 19 height 14
checkbox input "true"
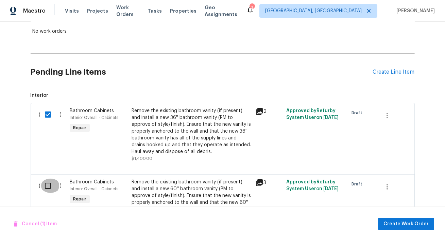
click at [44, 185] on input "checkbox" at bounding box center [50, 185] width 19 height 14
checkbox input "true"
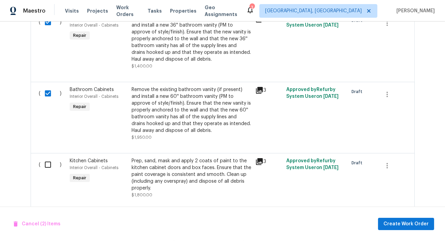
scroll to position [221, 0]
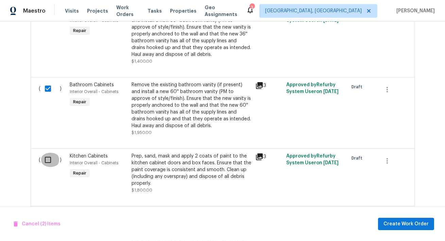
click at [44, 162] on input "checkbox" at bounding box center [50, 159] width 19 height 14
checkbox input "true"
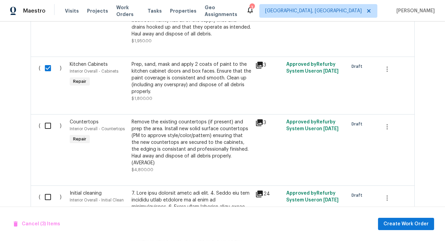
click at [46, 126] on input "checkbox" at bounding box center [50, 125] width 19 height 14
checkbox input "true"
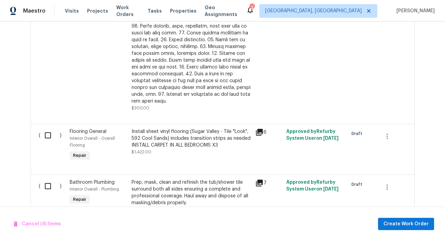
scroll to position [599, 0]
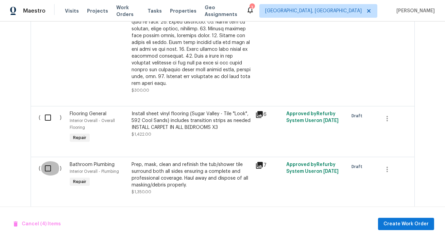
click at [47, 161] on input "checkbox" at bounding box center [50, 168] width 19 height 14
checkbox input "true"
click at [43, 226] on span "Cancel (5) Items" at bounding box center [37, 223] width 47 height 9
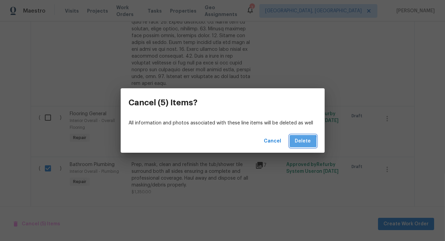
click at [299, 142] on span "Delete" at bounding box center [303, 141] width 16 height 9
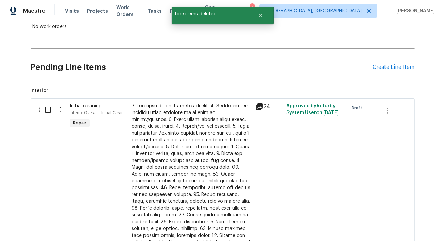
scroll to position [0, 0]
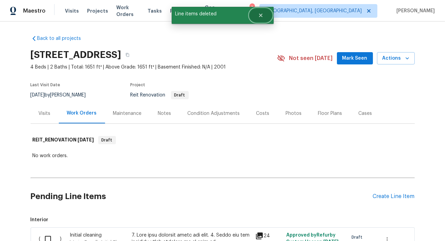
click at [262, 18] on button "Close" at bounding box center [261, 16] width 22 height 14
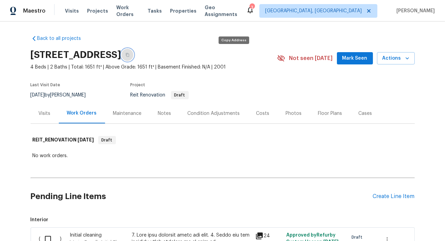
click at [130, 55] on icon "button" at bounding box center [128, 55] width 4 height 4
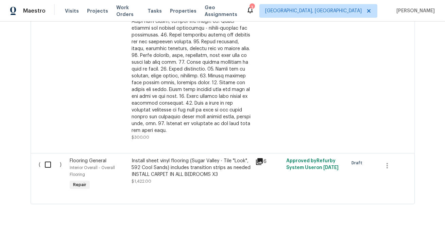
scroll to position [284, 0]
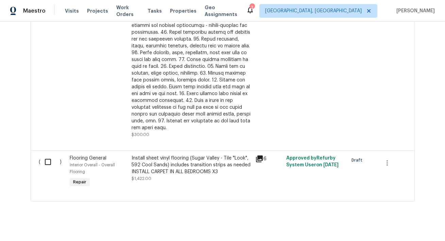
click at [261, 155] on icon at bounding box center [259, 158] width 7 height 7
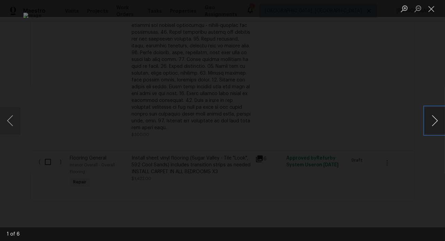
click at [435, 126] on button "Next image" at bounding box center [435, 120] width 20 height 27
click at [435, 127] on button "Next image" at bounding box center [435, 120] width 20 height 27
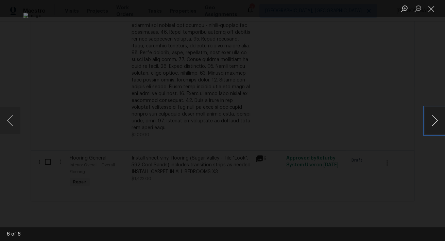
click at [434, 124] on button "Next image" at bounding box center [435, 120] width 20 height 27
click at [435, 115] on button "Next image" at bounding box center [435, 120] width 20 height 27
click at [434, 115] on button "Next image" at bounding box center [435, 120] width 20 height 27
click at [436, 116] on button "Next image" at bounding box center [435, 120] width 20 height 27
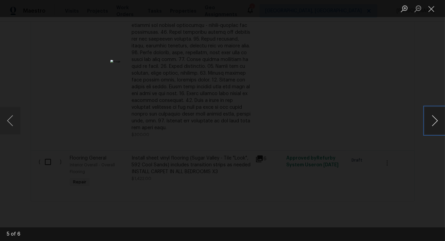
click at [435, 116] on button "Next image" at bounding box center [435, 120] width 20 height 27
click at [428, 119] on button "Next image" at bounding box center [435, 120] width 20 height 27
click at [433, 8] on button "Close lightbox" at bounding box center [432, 9] width 14 height 12
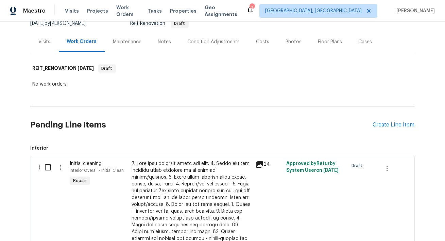
scroll to position [77, 0]
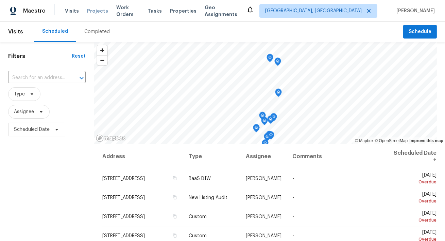
click at [94, 12] on span "Projects" at bounding box center [97, 10] width 21 height 7
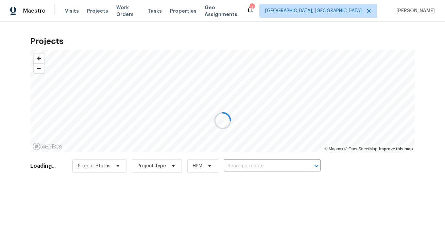
click at [240, 166] on div at bounding box center [222, 120] width 445 height 241
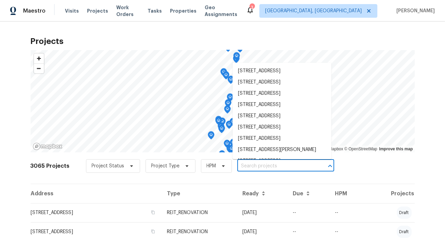
click at [240, 166] on input "text" at bounding box center [276, 166] width 78 height 11
paste input "[STREET_ADDRESS]"
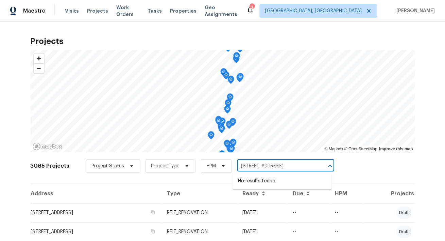
type input "[STREET_ADDRESS]"
click at [371, 15] on span "[GEOGRAPHIC_DATA], [GEOGRAPHIC_DATA]" at bounding box center [319, 11] width 118 height 14
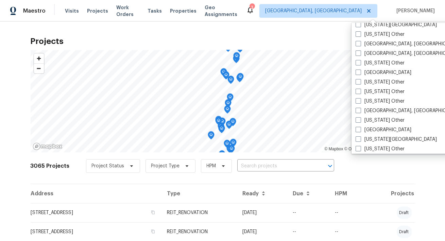
scroll to position [321, 0]
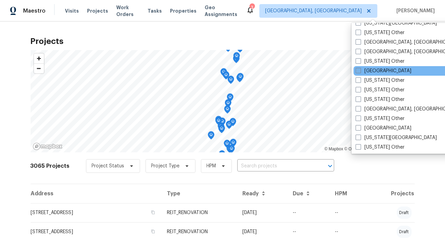
click at [358, 71] on span at bounding box center [358, 70] width 5 height 5
click at [358, 71] on input "[GEOGRAPHIC_DATA]" at bounding box center [358, 69] width 4 height 4
checkbox input "true"
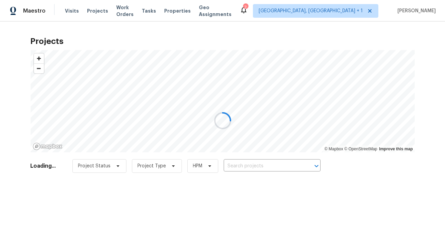
click at [260, 160] on div at bounding box center [222, 120] width 445 height 241
click at [259, 165] on div at bounding box center [222, 120] width 445 height 241
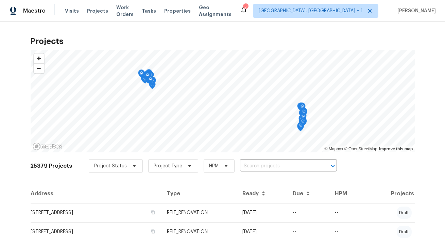
click at [259, 165] on input "text" at bounding box center [279, 166] width 78 height 11
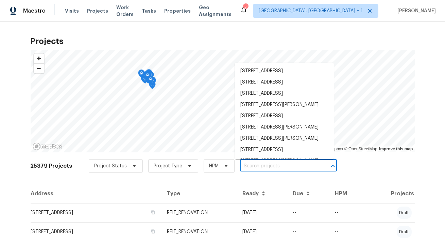
paste input "[STREET_ADDRESS]"
type input "[STREET_ADDRESS]"
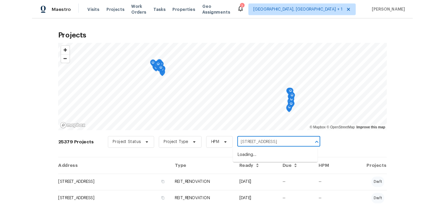
scroll to position [0, 17]
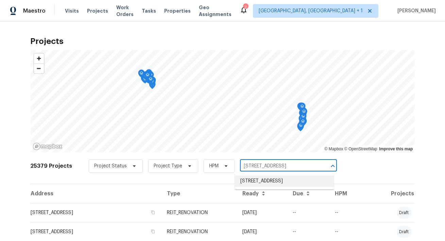
click at [255, 181] on li "[STREET_ADDRESS]" at bounding box center [284, 180] width 99 height 11
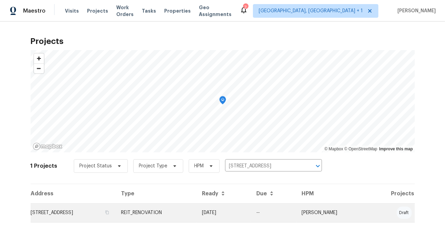
click at [116, 211] on td "[STREET_ADDRESS]" at bounding box center [73, 212] width 85 height 19
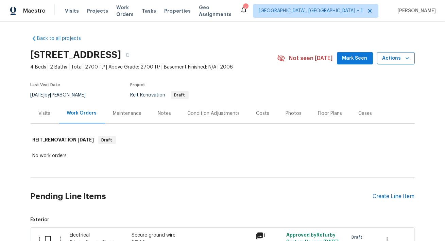
click at [407, 59] on icon "button" at bounding box center [407, 58] width 3 height 2
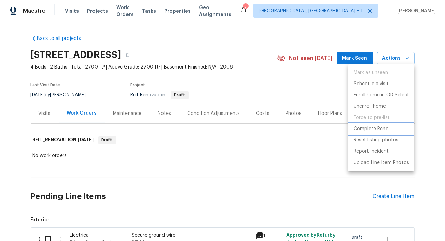
click at [361, 127] on p "Complete Reno" at bounding box center [371, 128] width 35 height 7
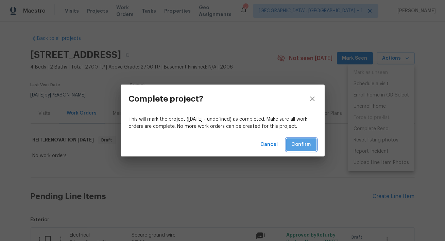
click at [295, 141] on span "Confirm" at bounding box center [301, 144] width 19 height 9
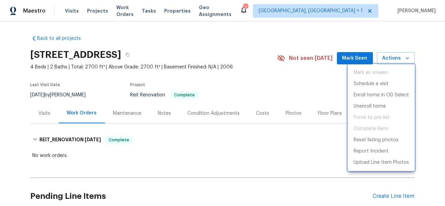
click at [97, 11] on div at bounding box center [222, 103] width 445 height 206
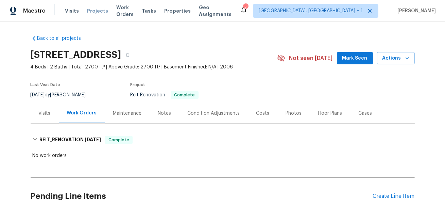
click at [96, 11] on span "Projects" at bounding box center [97, 10] width 21 height 7
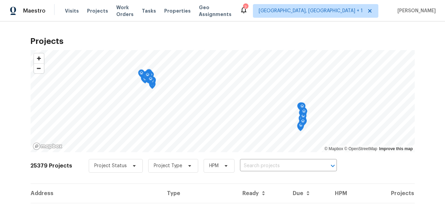
click at [285, 165] on input "text" at bounding box center [279, 166] width 78 height 11
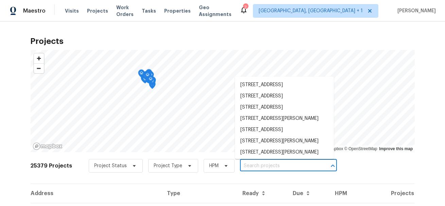
paste input "[STREET_ADDRESS]"
type input "[STREET_ADDRESS]"
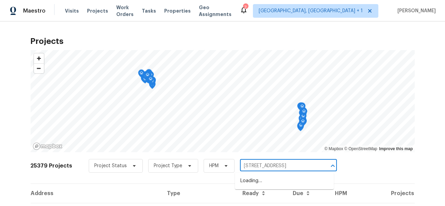
scroll to position [0, 15]
click at [269, 186] on li "[STREET_ADDRESS]" at bounding box center [284, 180] width 99 height 11
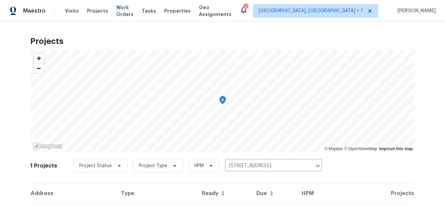
scroll to position [37, 0]
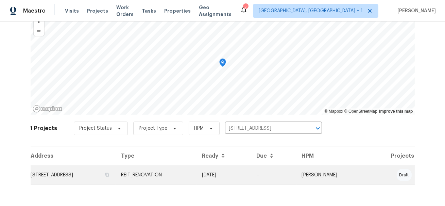
click at [74, 175] on td "[STREET_ADDRESS]" at bounding box center [73, 174] width 85 height 19
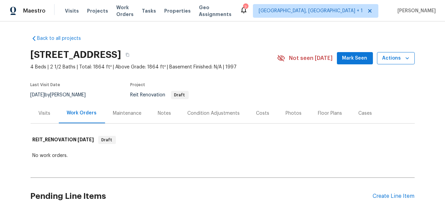
click at [403, 60] on span "Actions" at bounding box center [396, 58] width 27 height 9
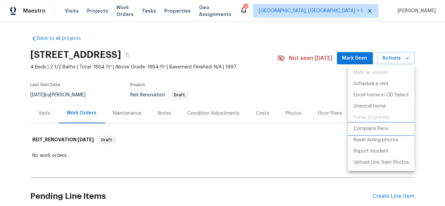
click at [373, 128] on p "Complete Reno" at bounding box center [371, 128] width 35 height 7
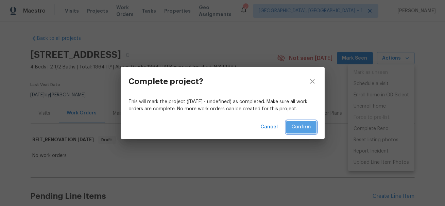
click at [300, 128] on span "Confirm" at bounding box center [301, 127] width 19 height 9
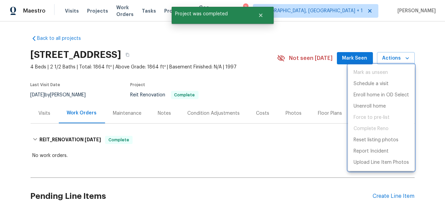
click at [263, 19] on div at bounding box center [222, 103] width 445 height 206
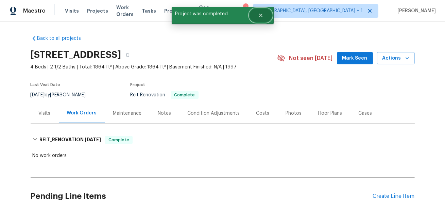
click at [261, 16] on icon "Close" at bounding box center [260, 15] width 5 height 5
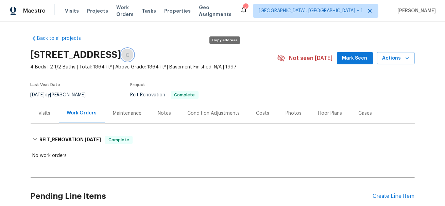
click at [130, 56] on icon "button" at bounding box center [128, 55] width 4 height 4
